Goal: Task Accomplishment & Management: Use online tool/utility

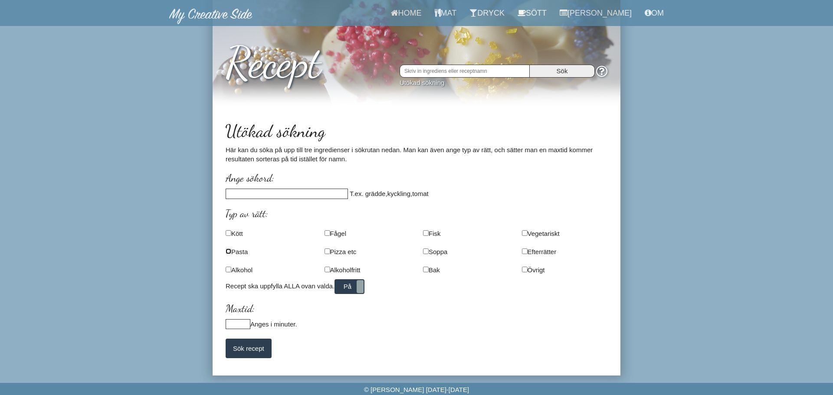
click at [227, 250] on input "checkbox" at bounding box center [229, 252] width 6 height 6
checkbox input "true"
click at [255, 351] on input "Sök recept" at bounding box center [249, 349] width 46 height 20
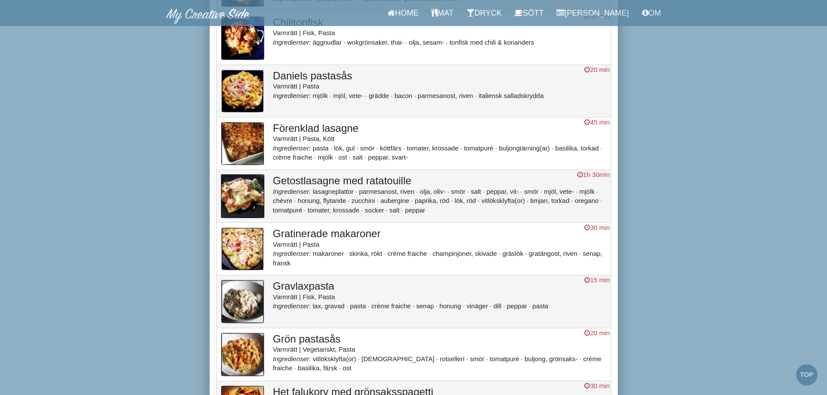
scroll to position [217, 0]
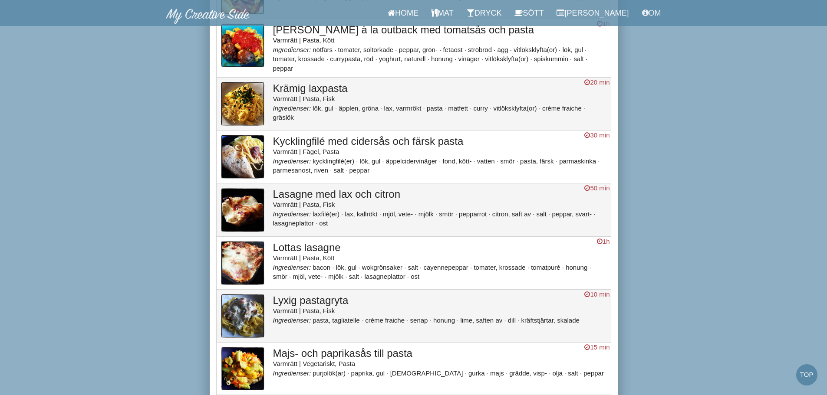
scroll to position [608, 0]
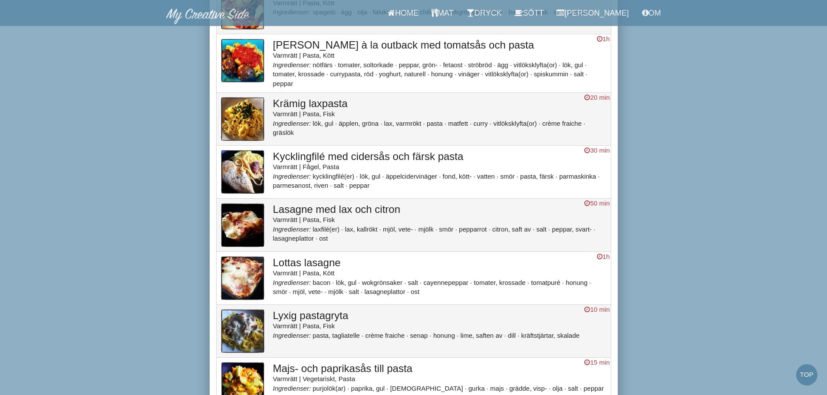
click at [413, 219] on div "Varmrätt | Pasta, Fisk" at bounding box center [439, 219] width 333 height 9
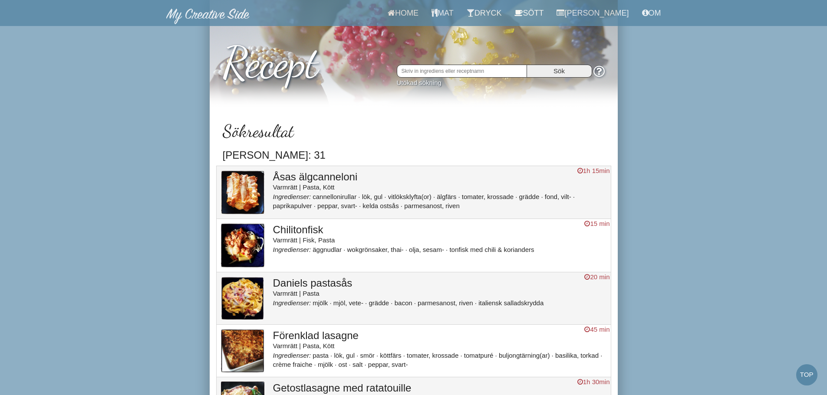
scroll to position [608, 0]
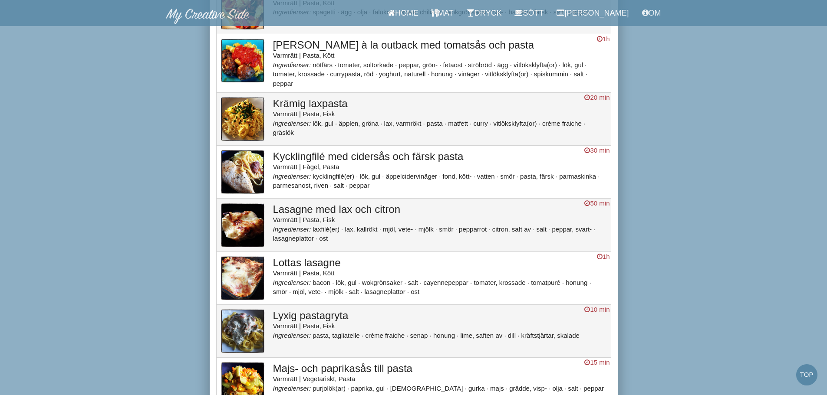
click at [95, 207] on body "Home Mat Dryck Sött Matsedel Om Recept Sök Utökad sökning Sökresultat Antal trä…" at bounding box center [413, 316] width 827 height 1848
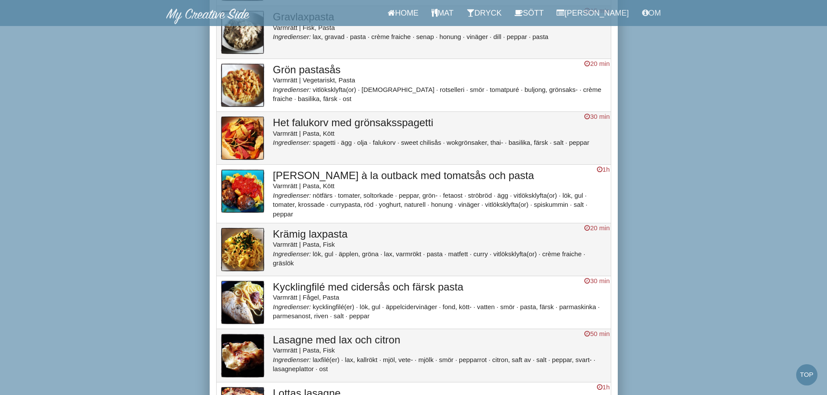
scroll to position [477, 0]
click at [608, 13] on link "[PERSON_NAME]" at bounding box center [592, 13] width 85 height 26
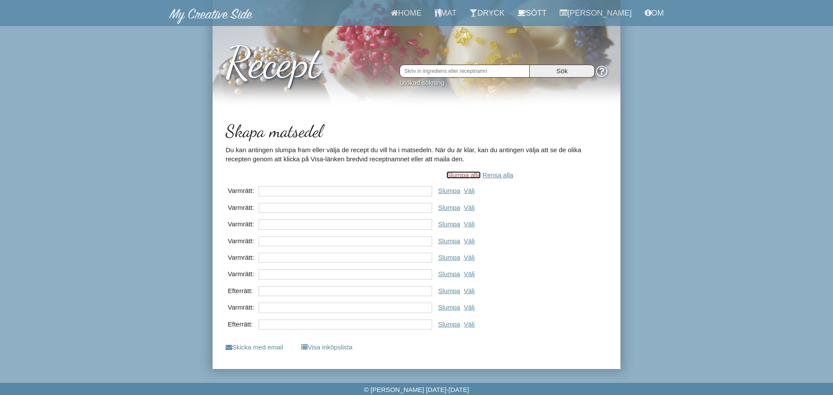
click at [476, 176] on link "Slumpa alla" at bounding box center [464, 174] width 34 height 7
type input "Kycklingenchilada"
type input "Crépes med kantarellstuvning"
type input "Kyckling med kanel & kardemummacouscous"
type input "Pennefrittata"
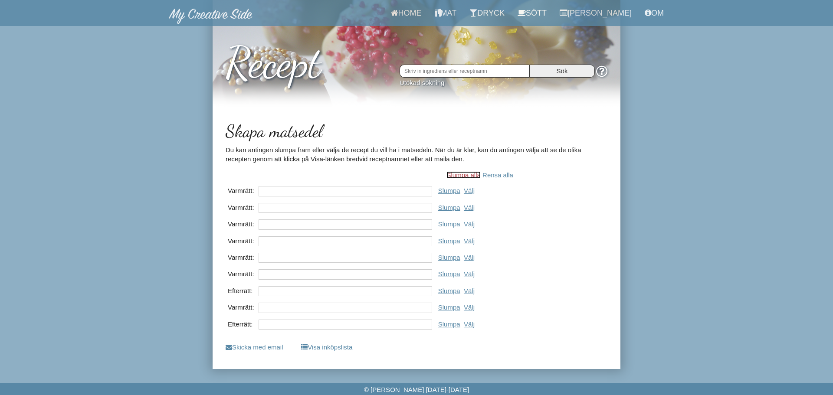
type input "Ostronskivling och kalkongryta med sweet chilisås"
type input "Krämig spenatsoppa med skinka"
type input "Creme Brûlée"
type input "Ljummen potatissallad med fläsk och körsbär"
type input "Augustisallad med hallon"
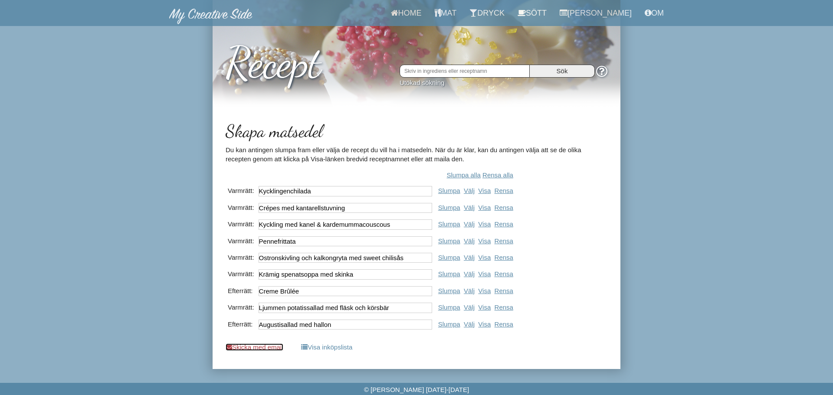
click at [274, 347] on link "Skicka med email" at bounding box center [255, 347] width 58 height 7
click at [55, 146] on body "Home Mat Dryck Sött [PERSON_NAME] Om Recept Sök Utökad sökning Skapa matsedel D…" at bounding box center [416, 184] width 833 height 369
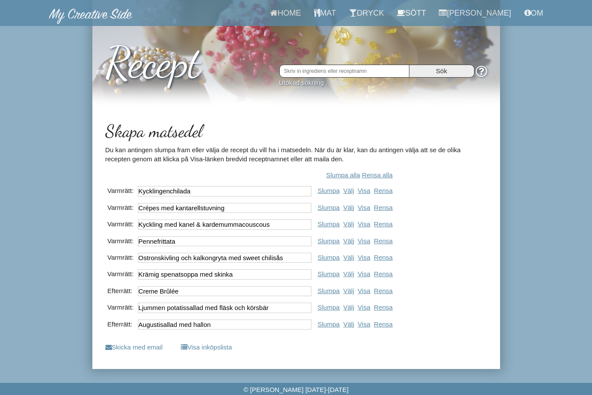
click at [584, 207] on body "Home Mat Dryck Sött [PERSON_NAME] Om Recept Sök Utökad sökning Skapa matsedel D…" at bounding box center [296, 184] width 592 height 369
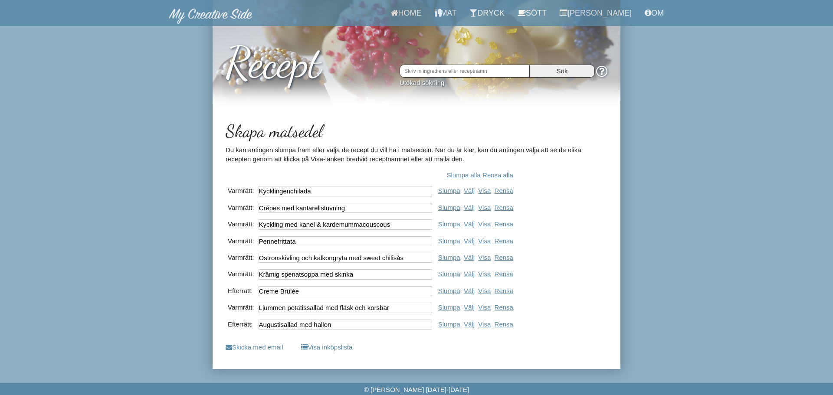
click at [148, 89] on body "Home Mat Dryck Sött [PERSON_NAME] Om Recept Sök Utökad sökning Skapa matsedel D…" at bounding box center [416, 184] width 833 height 369
